Goal: Information Seeking & Learning: Learn about a topic

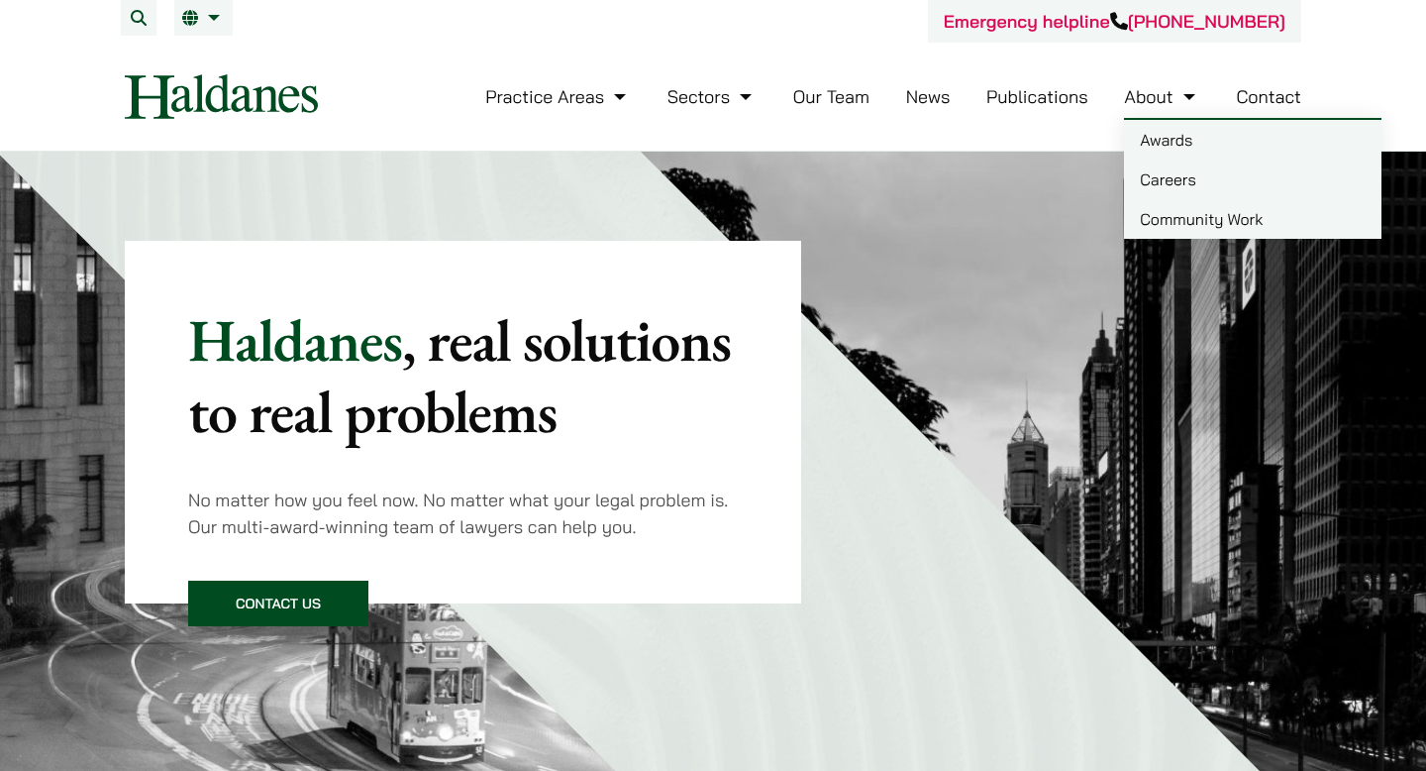
click at [1187, 179] on link "Careers" at bounding box center [1253, 179] width 258 height 40
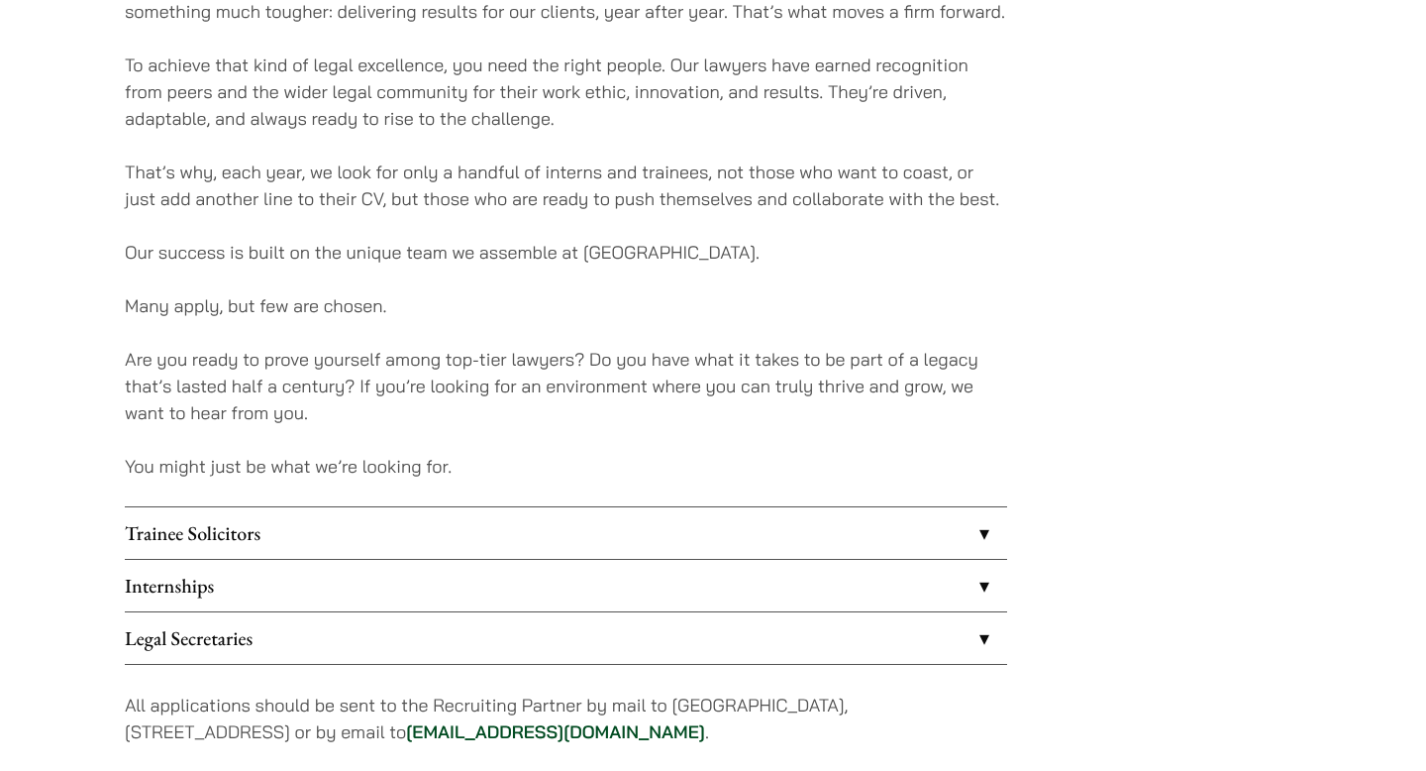
scroll to position [1367, 0]
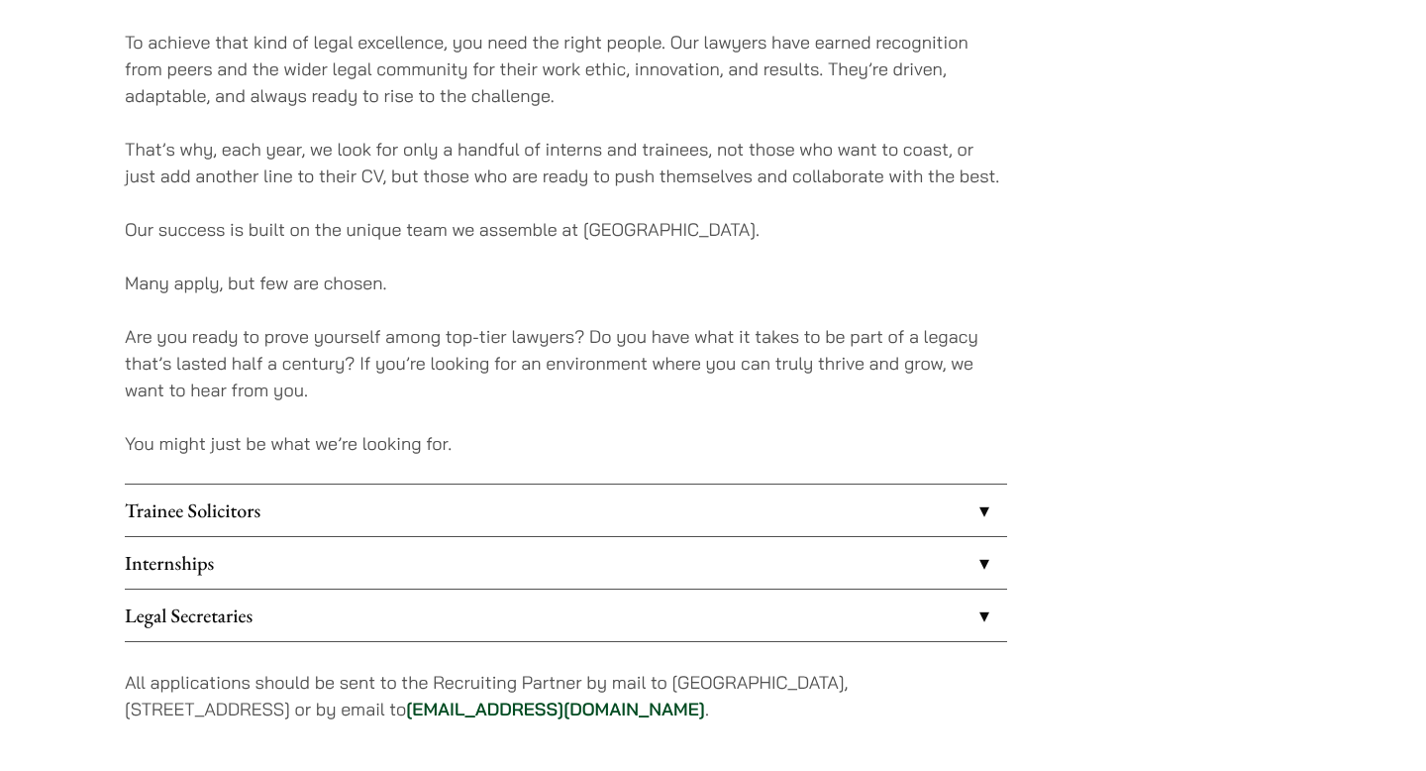
click at [889, 512] on link "Trainee Solicitors" at bounding box center [566, 510] width 883 height 52
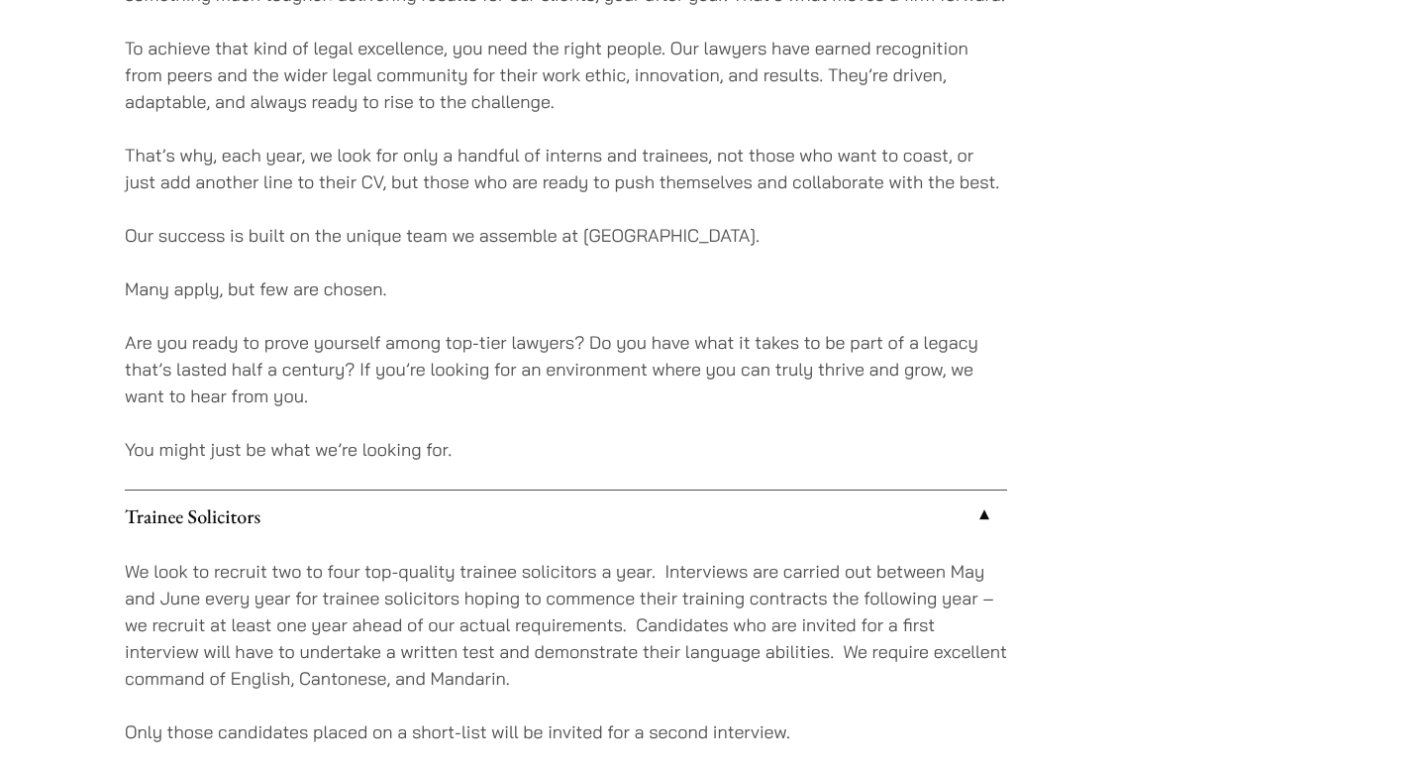
scroll to position [1367, 0]
